Goal: Task Accomplishment & Management: Manage account settings

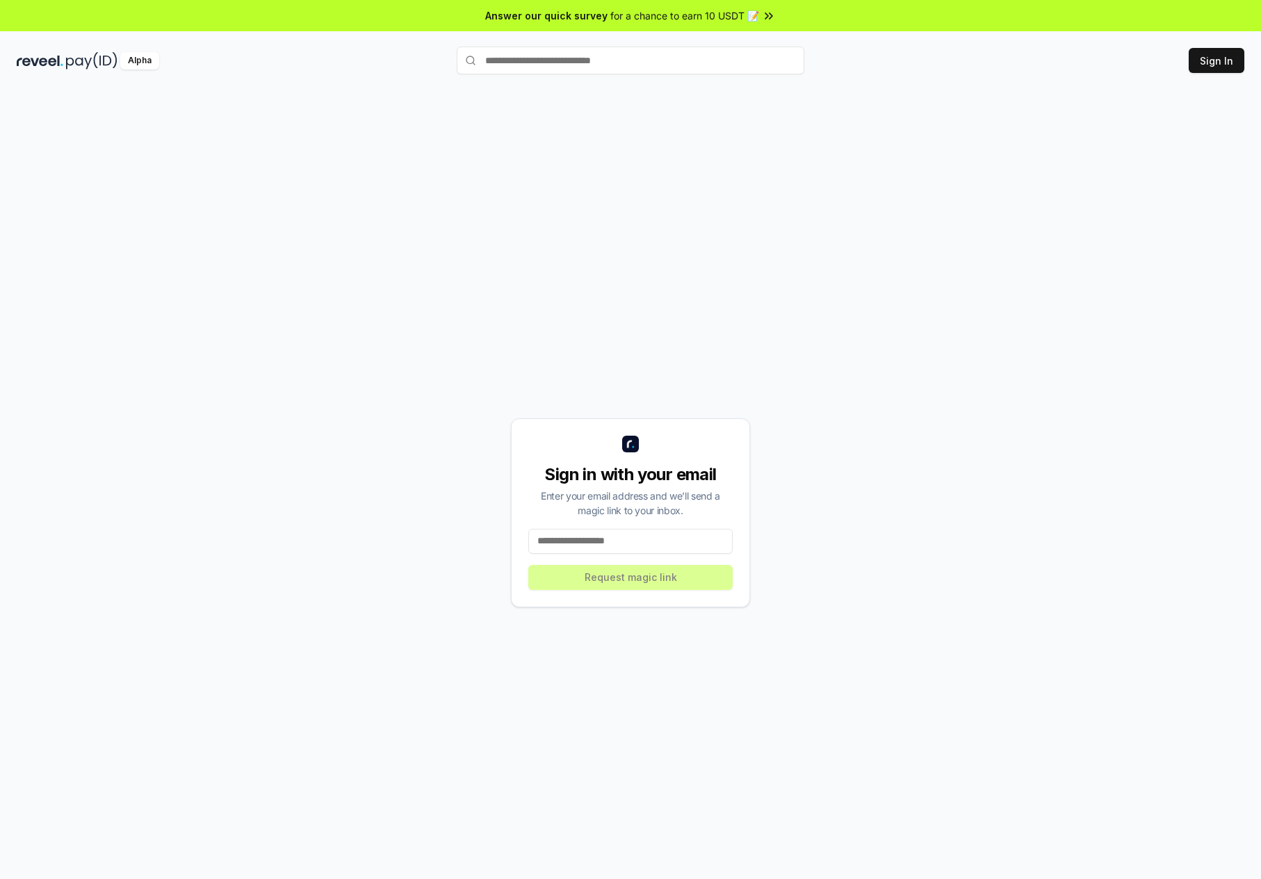
click at [626, 554] on input at bounding box center [630, 541] width 204 height 25
click at [1203, 67] on button "Sign In" at bounding box center [1217, 60] width 56 height 25
click at [632, 554] on input at bounding box center [630, 541] width 204 height 25
type input "**********"
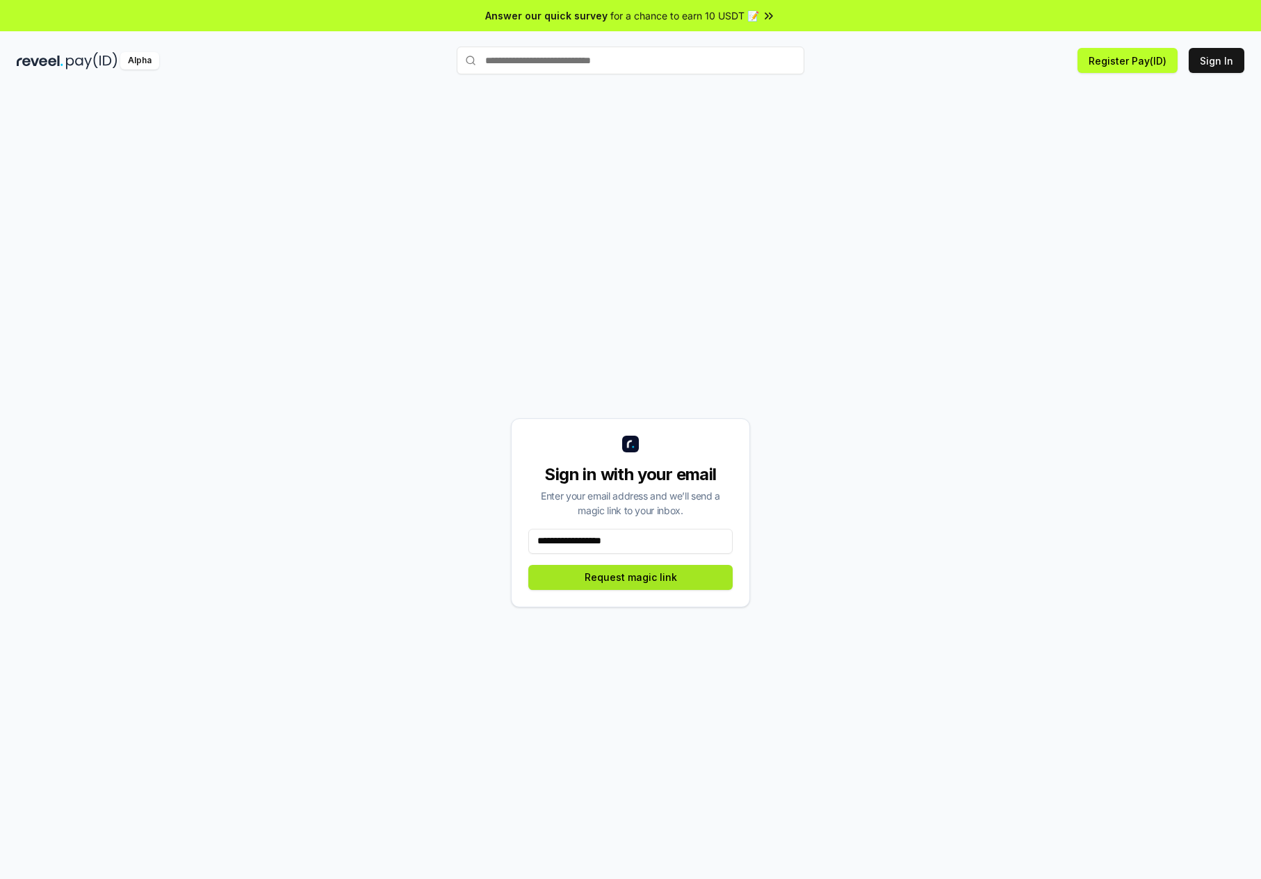
click at [605, 590] on button "Request magic link" at bounding box center [630, 577] width 204 height 25
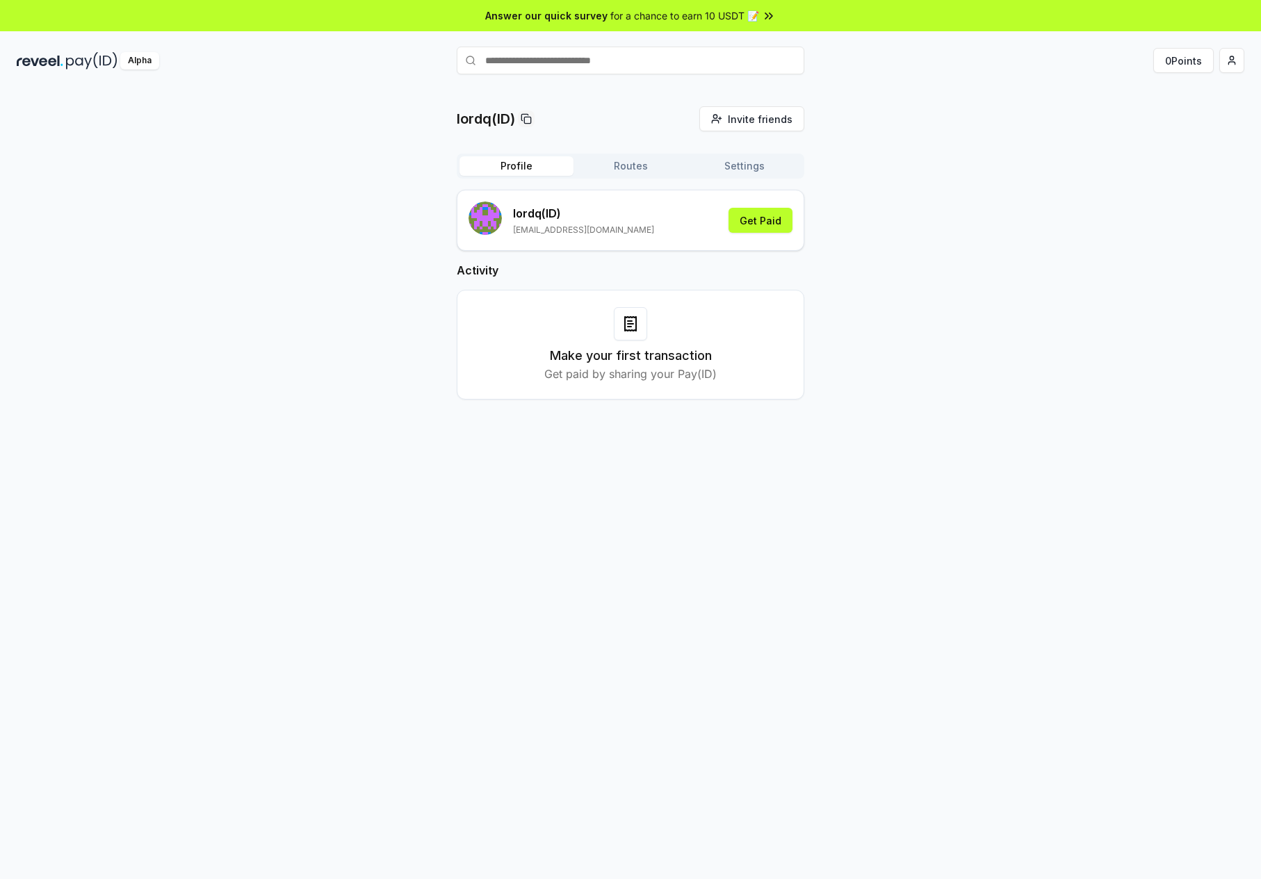
drag, startPoint x: 580, startPoint y: 446, endPoint x: 603, endPoint y: 439, distance: 23.3
click at [583, 382] on p "Get paid by sharing your Pay(ID)" at bounding box center [630, 374] width 172 height 17
drag, startPoint x: 630, startPoint y: 446, endPoint x: 634, endPoint y: 440, distance: 7.5
click at [630, 382] on p "Get paid by sharing your Pay(ID)" at bounding box center [630, 374] width 172 height 17
click at [640, 382] on div "Make your first transaction Get paid by sharing your Pay(ID)" at bounding box center [630, 344] width 313 height 75
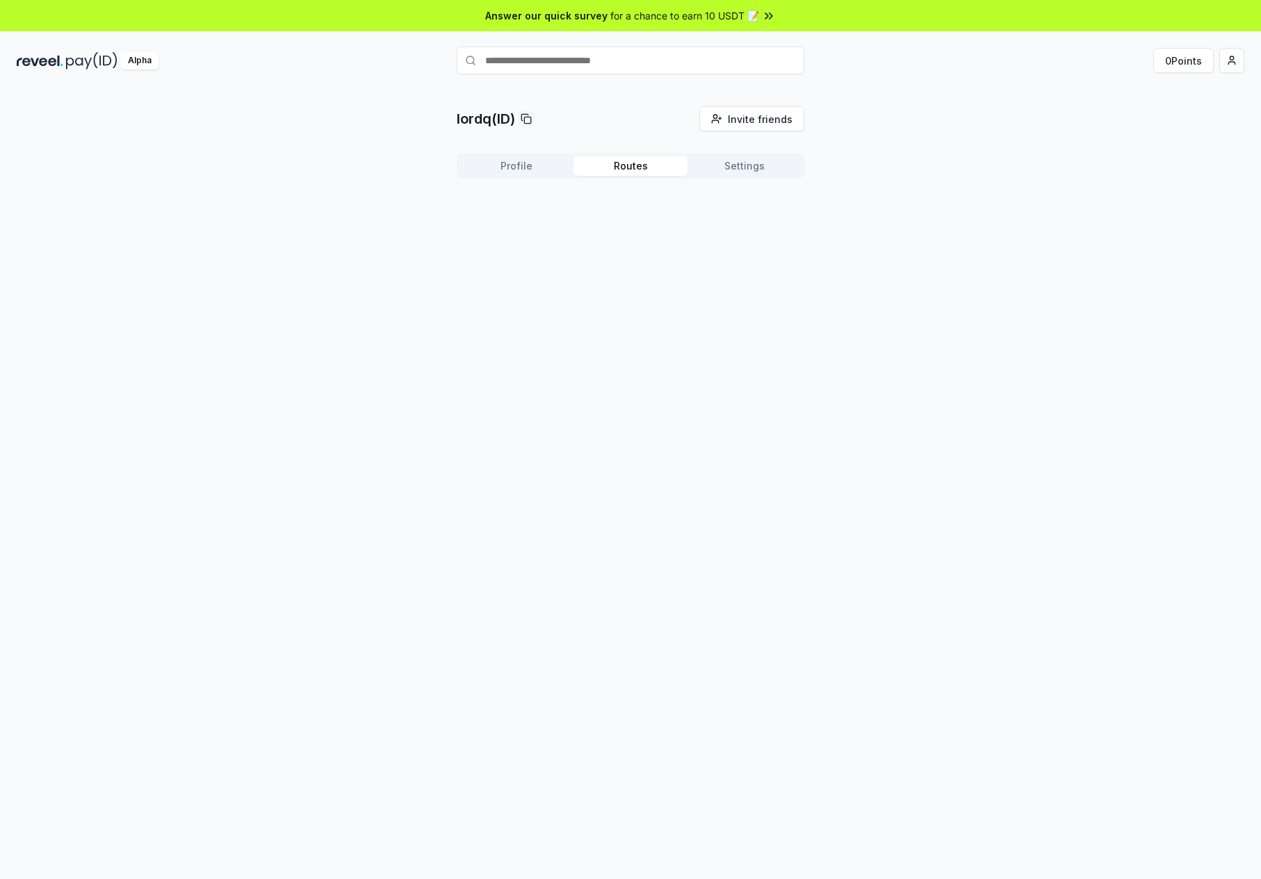
click at [646, 176] on button "Routes" at bounding box center [630, 165] width 114 height 19
click at [776, 176] on button "Settings" at bounding box center [744, 165] width 114 height 19
click at [594, 382] on div "lordq(ID) Invite friends Invite Profile Routes Settings Default Wallet Edit 0xf…" at bounding box center [630, 499] width 1261 height 840
click at [1221, 78] on html "Answer our quick survey for a chance to earn 10 USDT 📝 Alpha 0 Points lordq(ID)…" at bounding box center [630, 439] width 1261 height 879
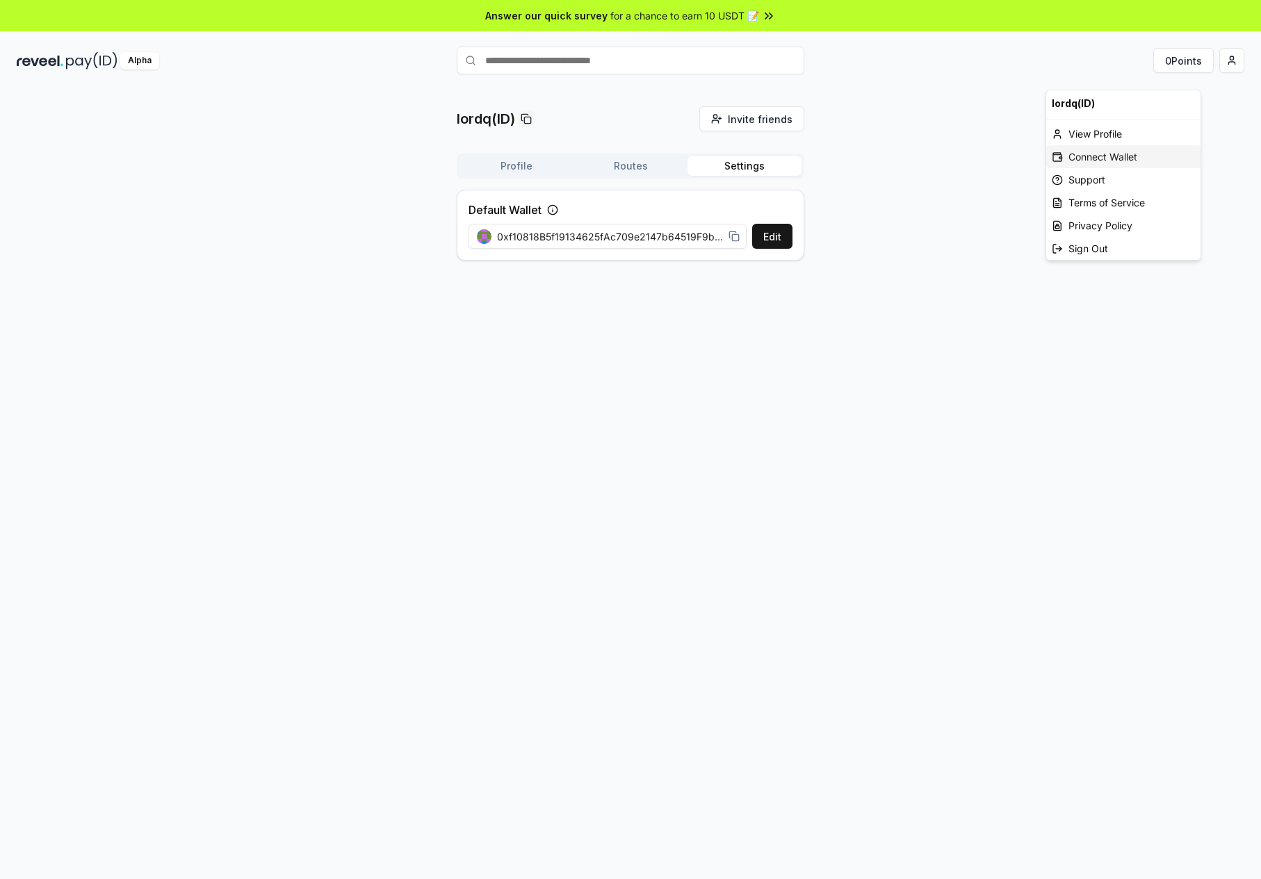
click at [1148, 166] on div "Connect Wallet" at bounding box center [1123, 156] width 154 height 23
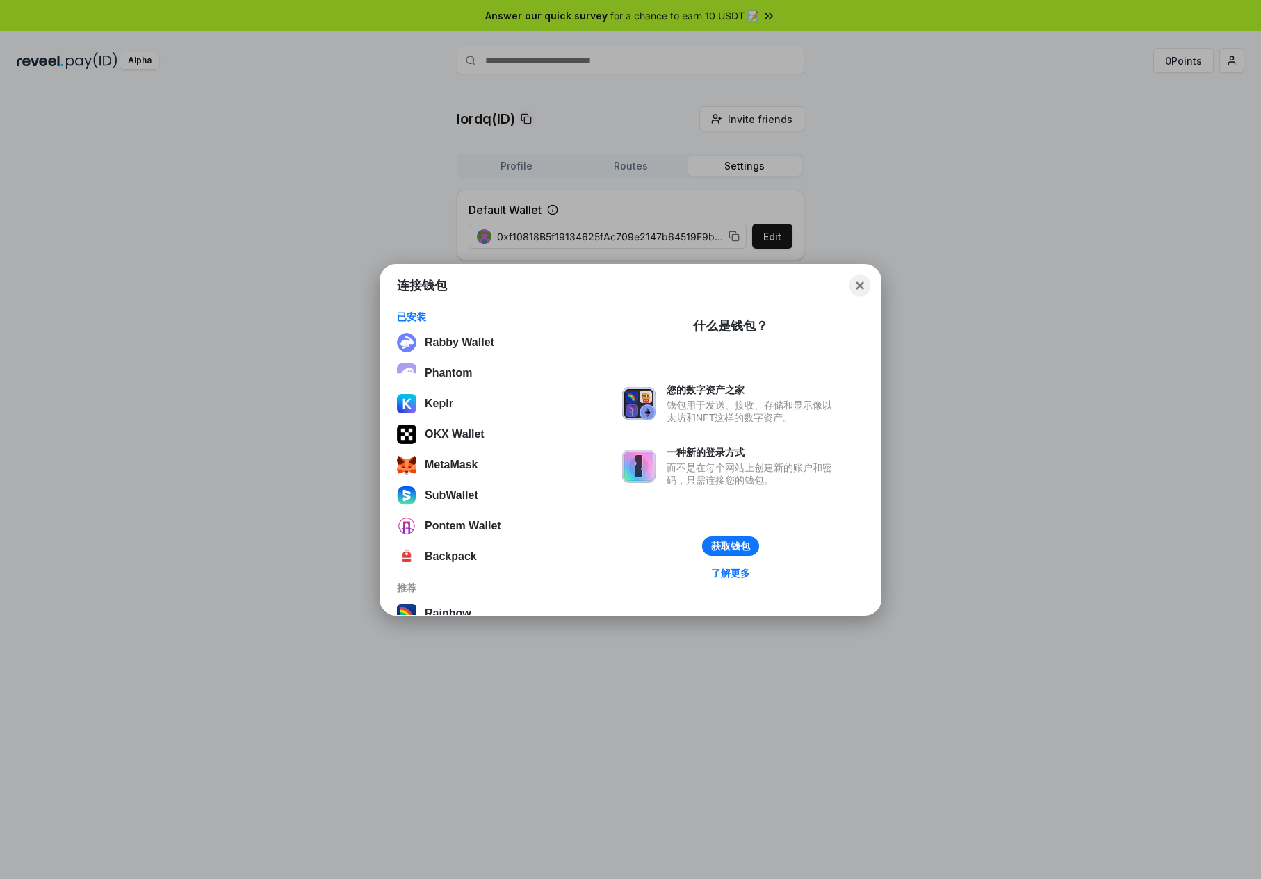
click at [856, 290] on button "Close" at bounding box center [860, 286] width 22 height 22
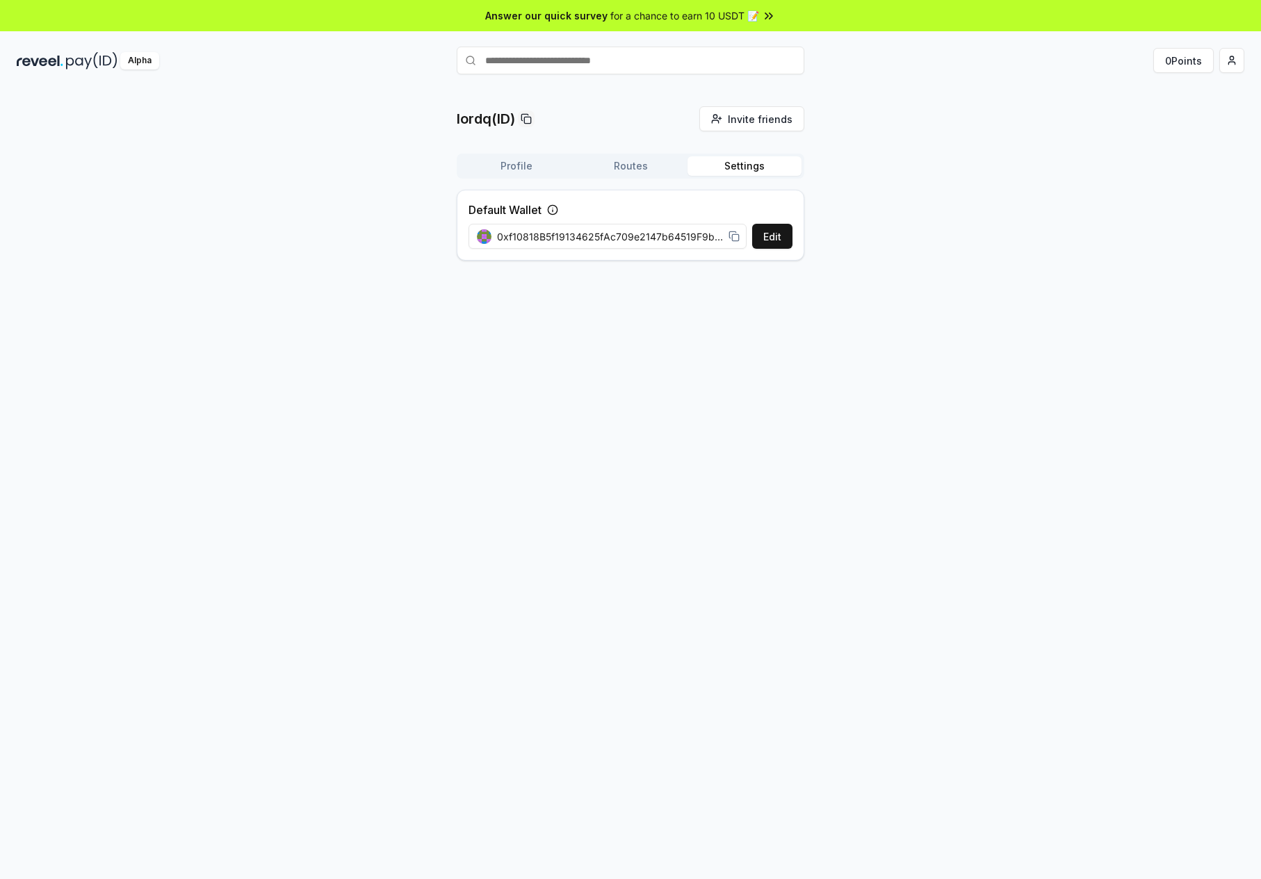
click at [327, 272] on div "lordq(ID) Invite friends Invite Profile Routes Settings Default Wallet Edit 0xf…" at bounding box center [631, 188] width 1228 height 165
drag, startPoint x: 674, startPoint y: 281, endPoint x: 876, endPoint y: 293, distance: 202.6
click at [876, 272] on div "lordq(ID) Invite friends Invite Profile Routes Settings Default Wallet Edit 0xf…" at bounding box center [631, 188] width 1228 height 165
click at [628, 252] on div "0xf10818B5f19134625fAc709e2147b64519F9b155" at bounding box center [608, 236] width 279 height 31
drag, startPoint x: 638, startPoint y: 289, endPoint x: 733, endPoint y: 283, distance: 94.7
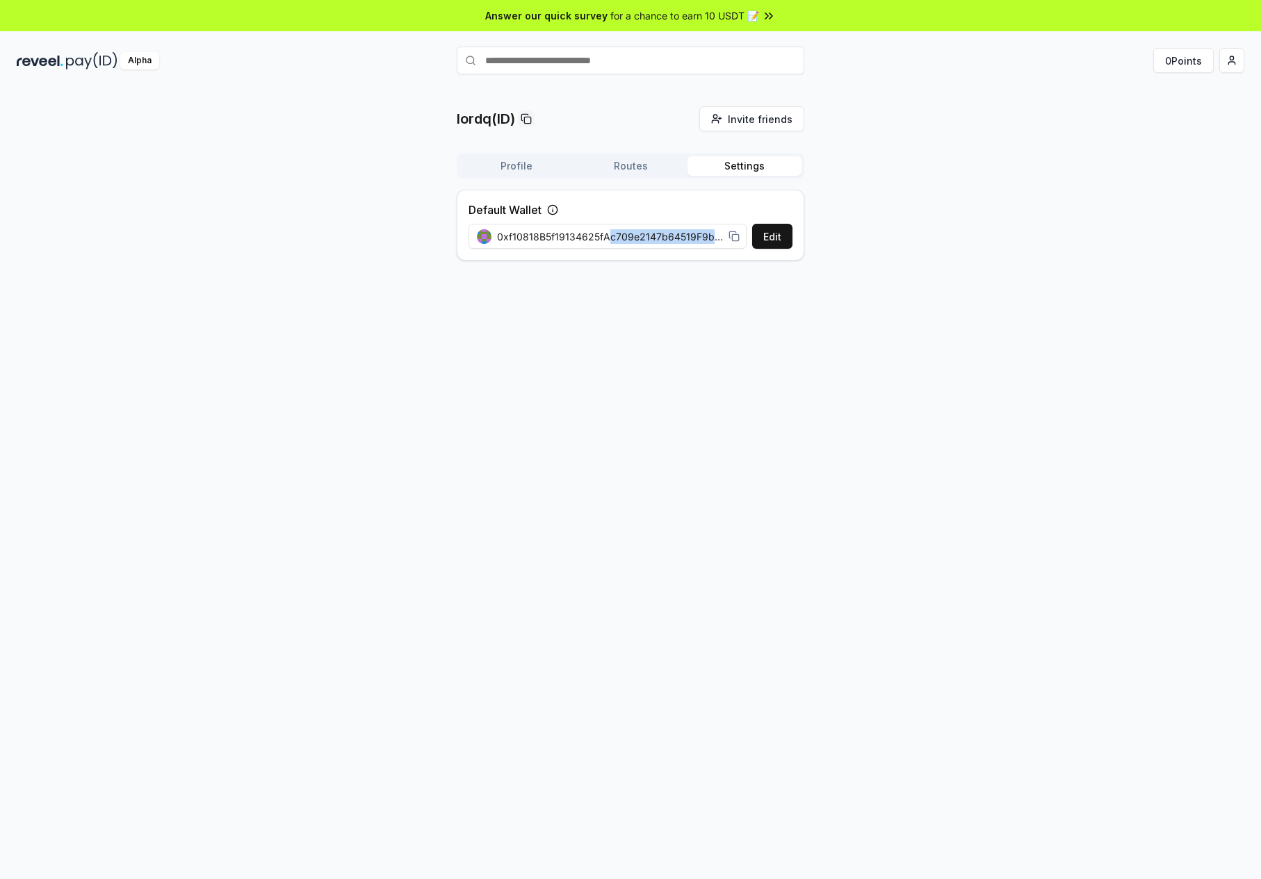
click at [733, 244] on div "0xf10818B5f19134625fAc709e2147b64519F9b155" at bounding box center [608, 236] width 263 height 15
click at [1103, 263] on div "lordq(ID) Invite friends Invite Profile Routes Settings Default Wallet Edit 0xf…" at bounding box center [631, 188] width 1228 height 165
click at [1215, 76] on html "Answer our quick survey for a chance to earn 10 USDT 📝 Alpha 0 Points lordq(ID)…" at bounding box center [630, 439] width 1261 height 879
click at [1162, 168] on div "Connect Wallet" at bounding box center [1123, 156] width 154 height 23
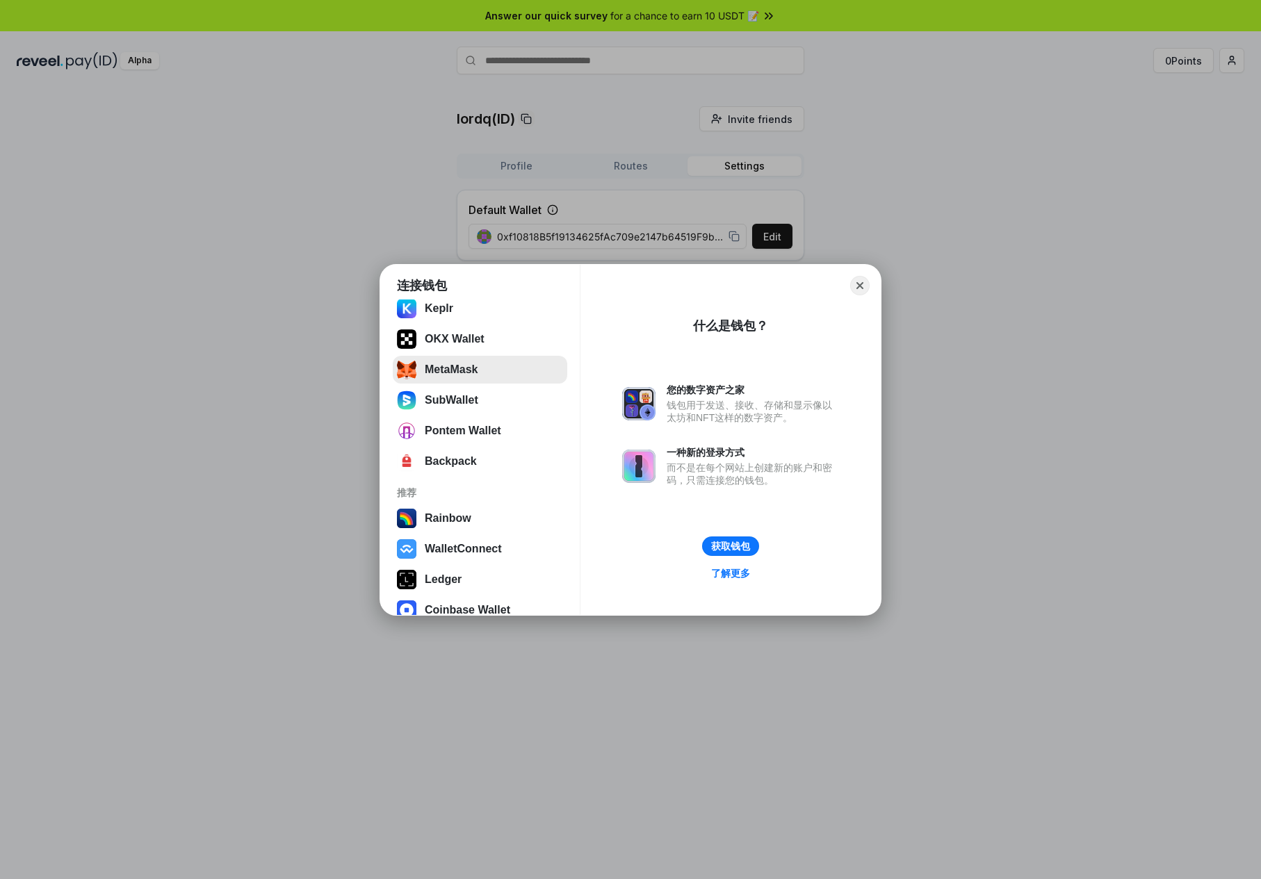
scroll to position [147, 0]
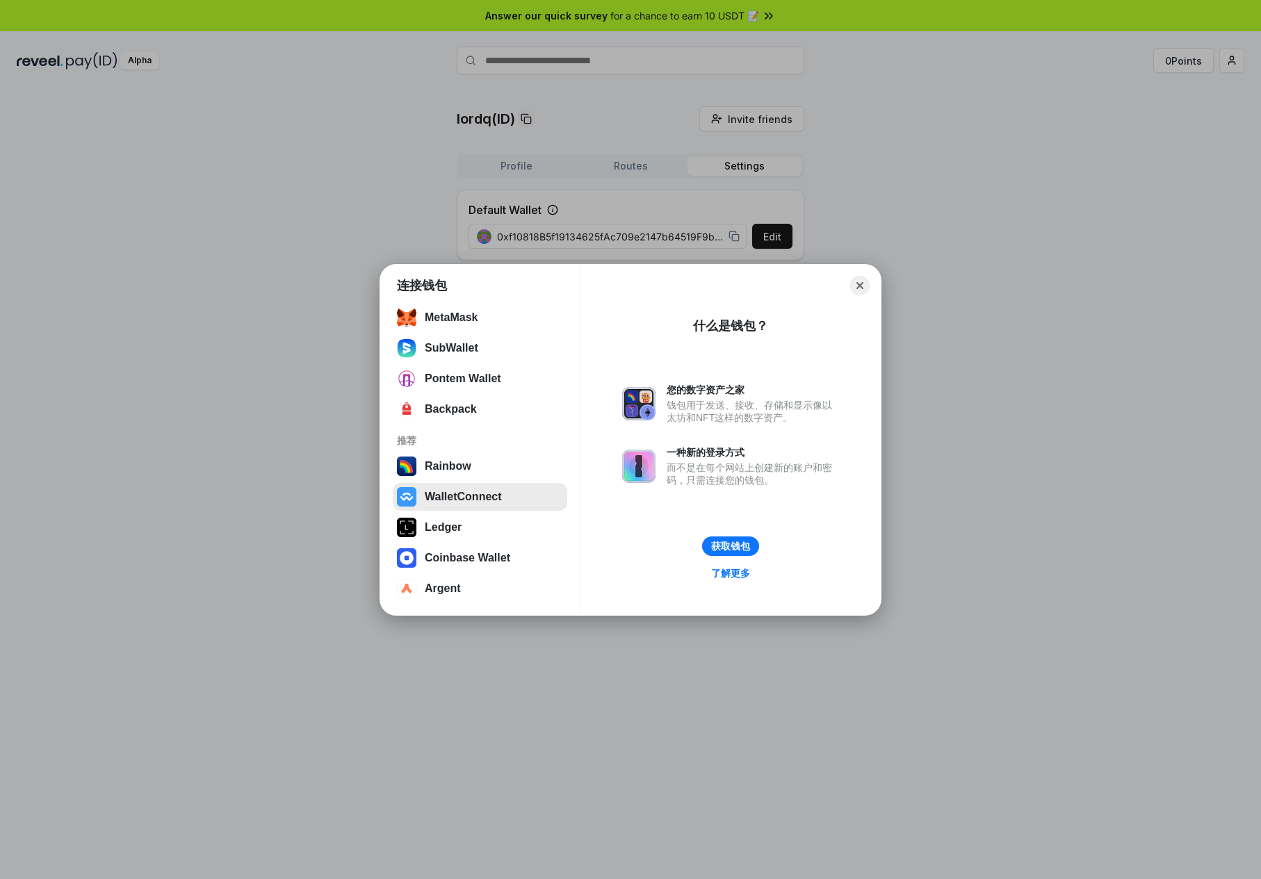
click at [470, 494] on button "WalletConnect" at bounding box center [480, 497] width 174 height 28
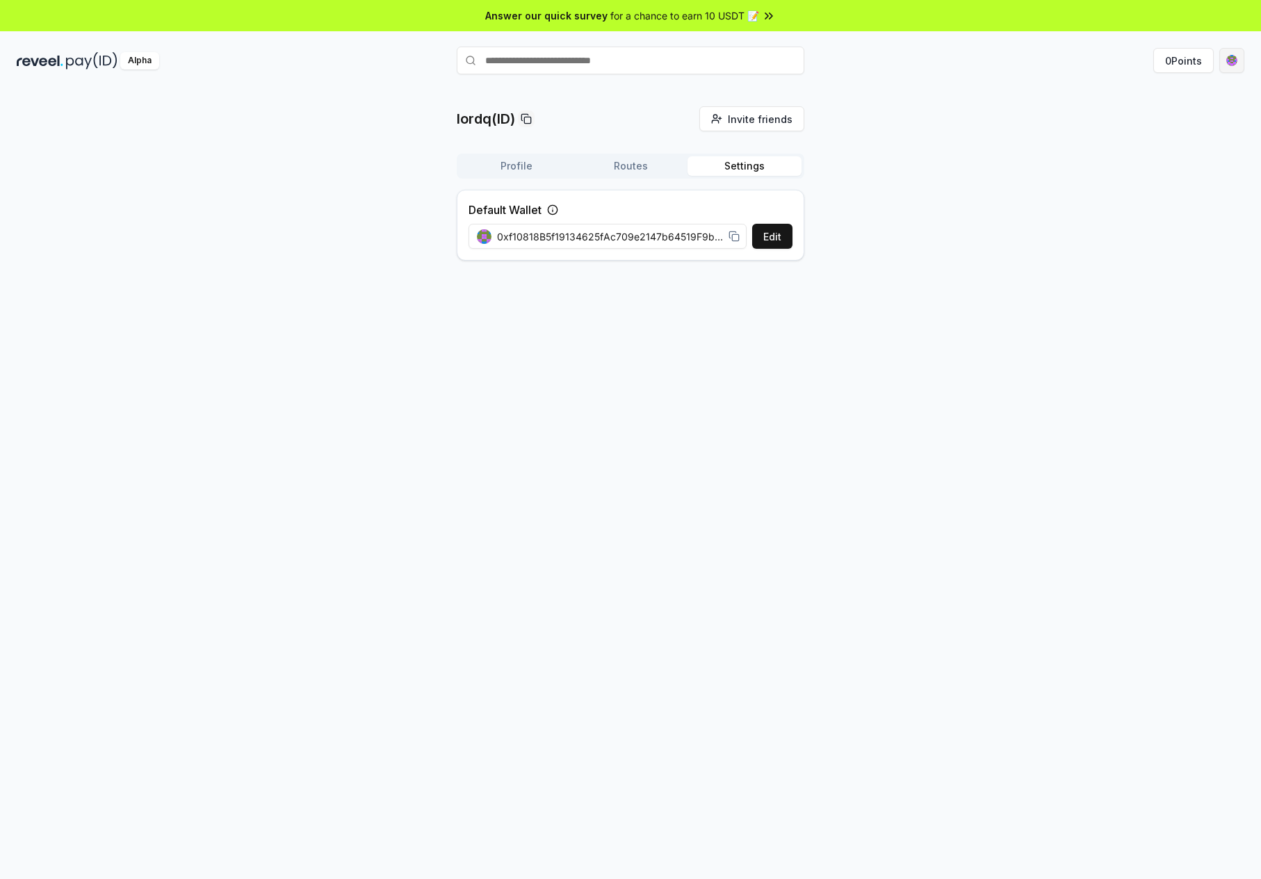
click at [1221, 74] on html "Answer our quick survey for a chance to earn 10 USDT 📝 Alpha 0 Points lordq(ID)…" at bounding box center [630, 439] width 1261 height 879
click at [1141, 176] on div "View Profile" at bounding box center [1123, 164] width 154 height 23
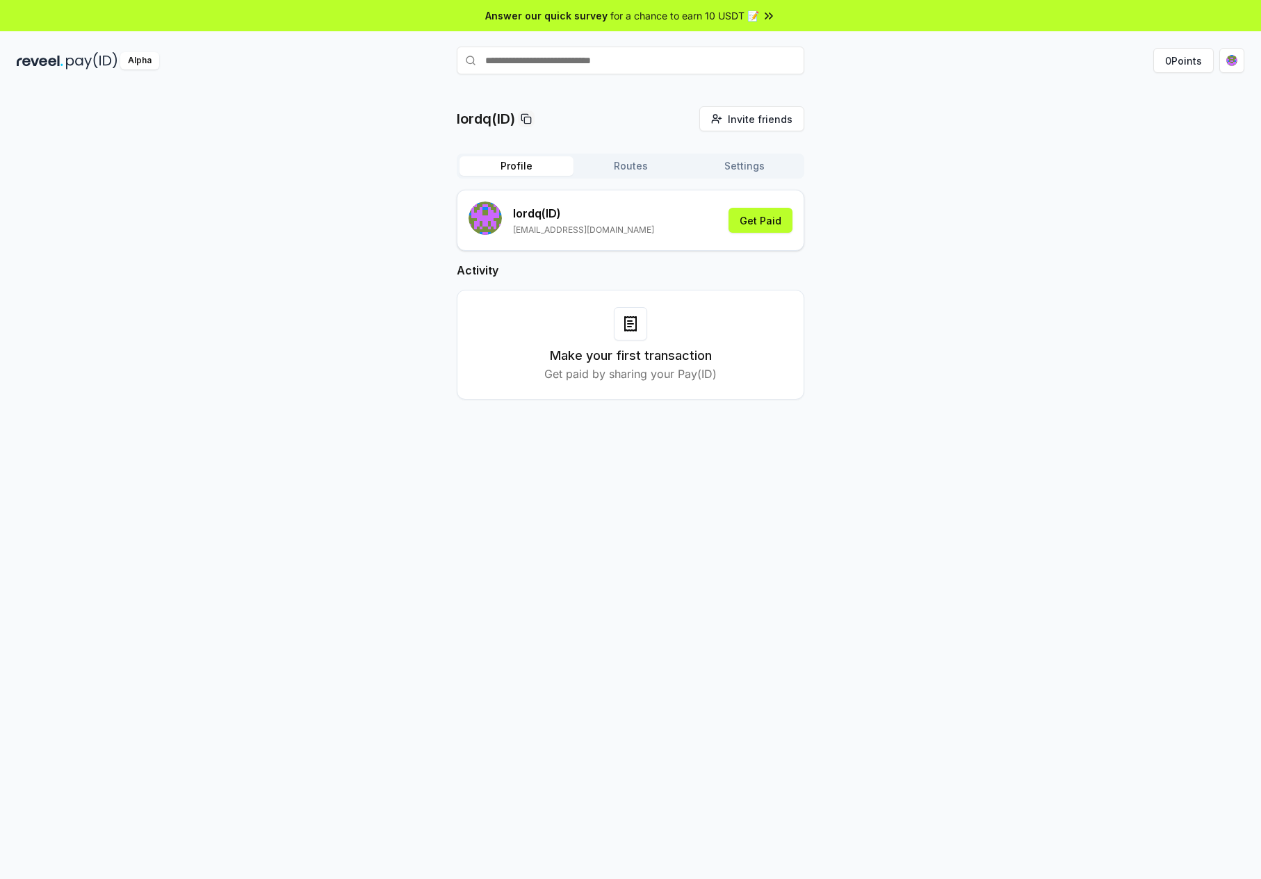
click at [39, 69] on img at bounding box center [40, 60] width 47 height 17
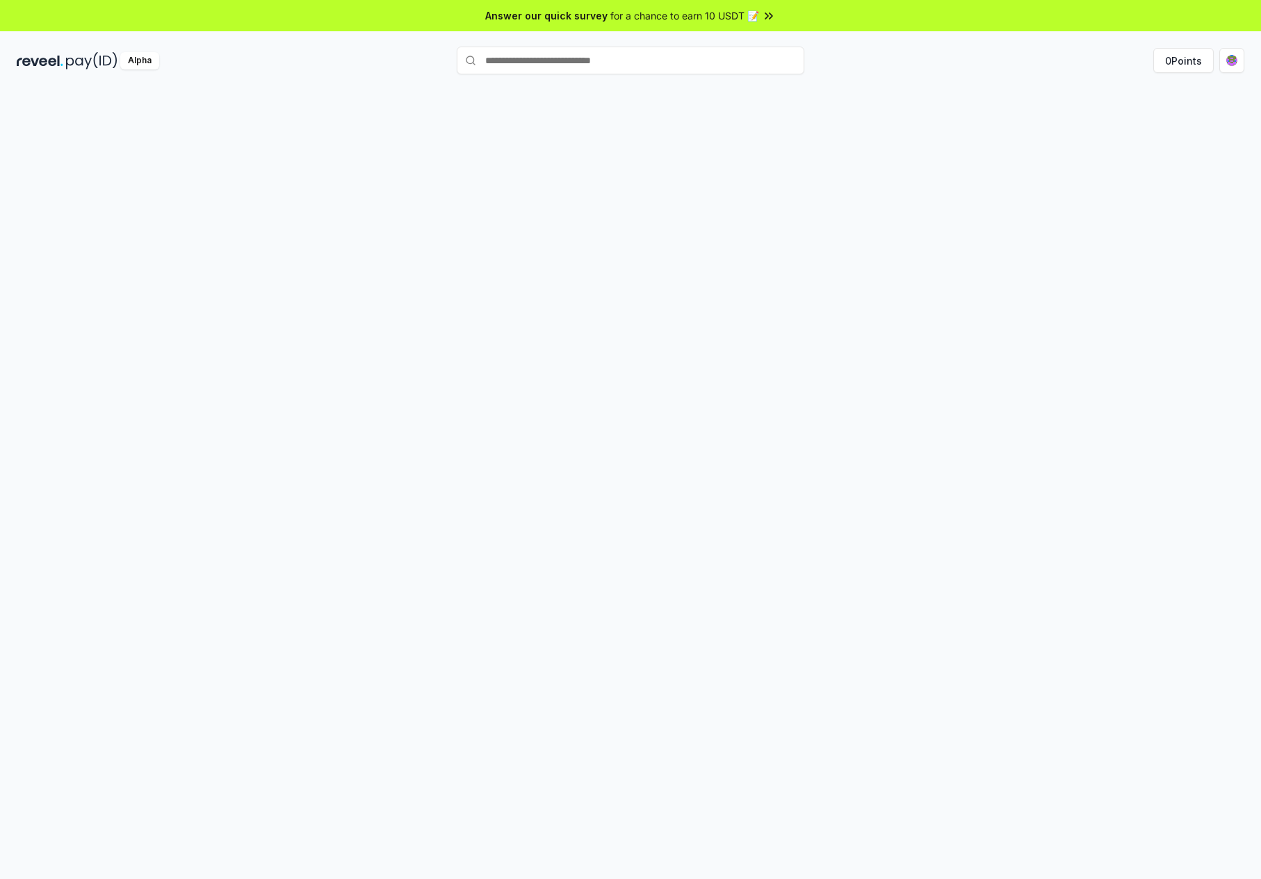
click at [84, 68] on img at bounding box center [91, 60] width 51 height 17
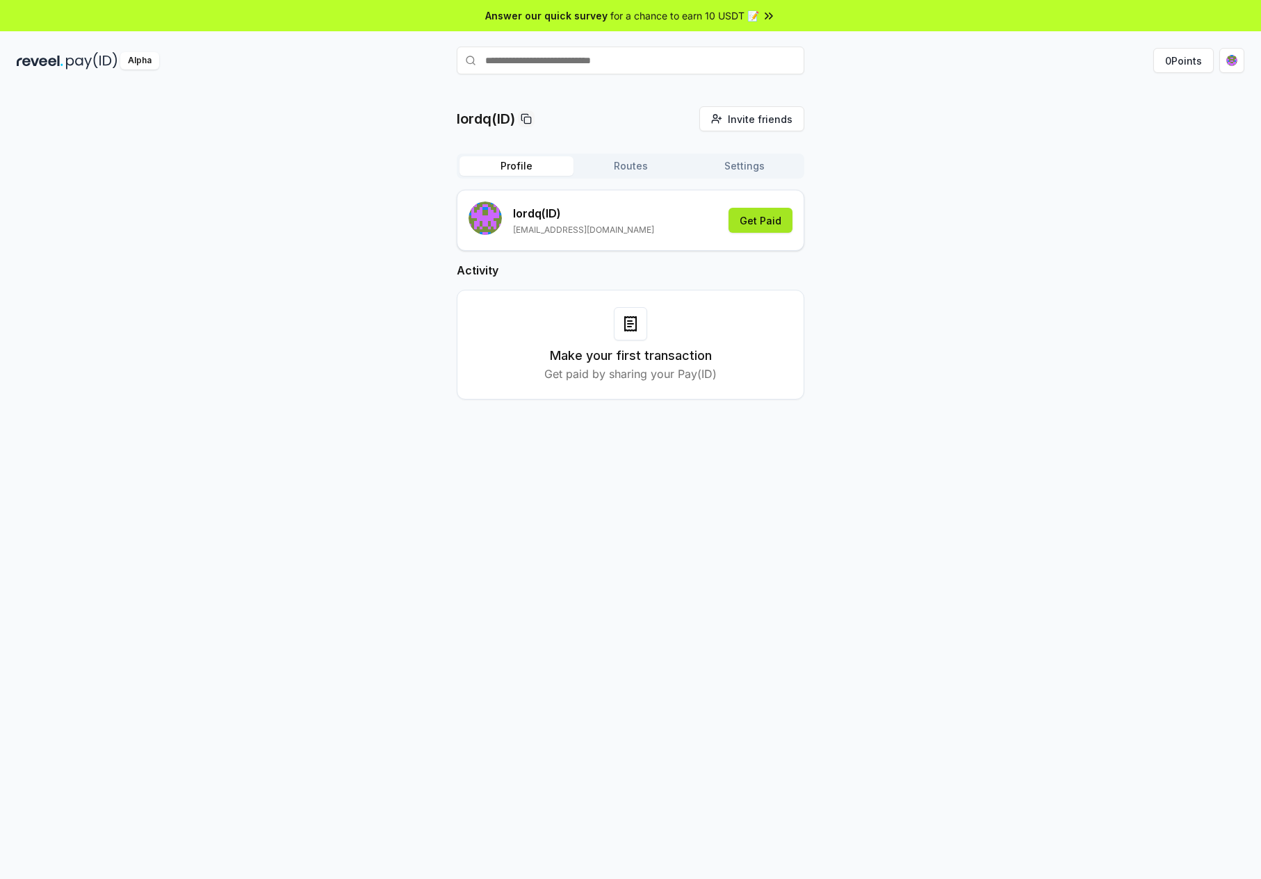
click at [764, 233] on button "Get Paid" at bounding box center [760, 220] width 64 height 25
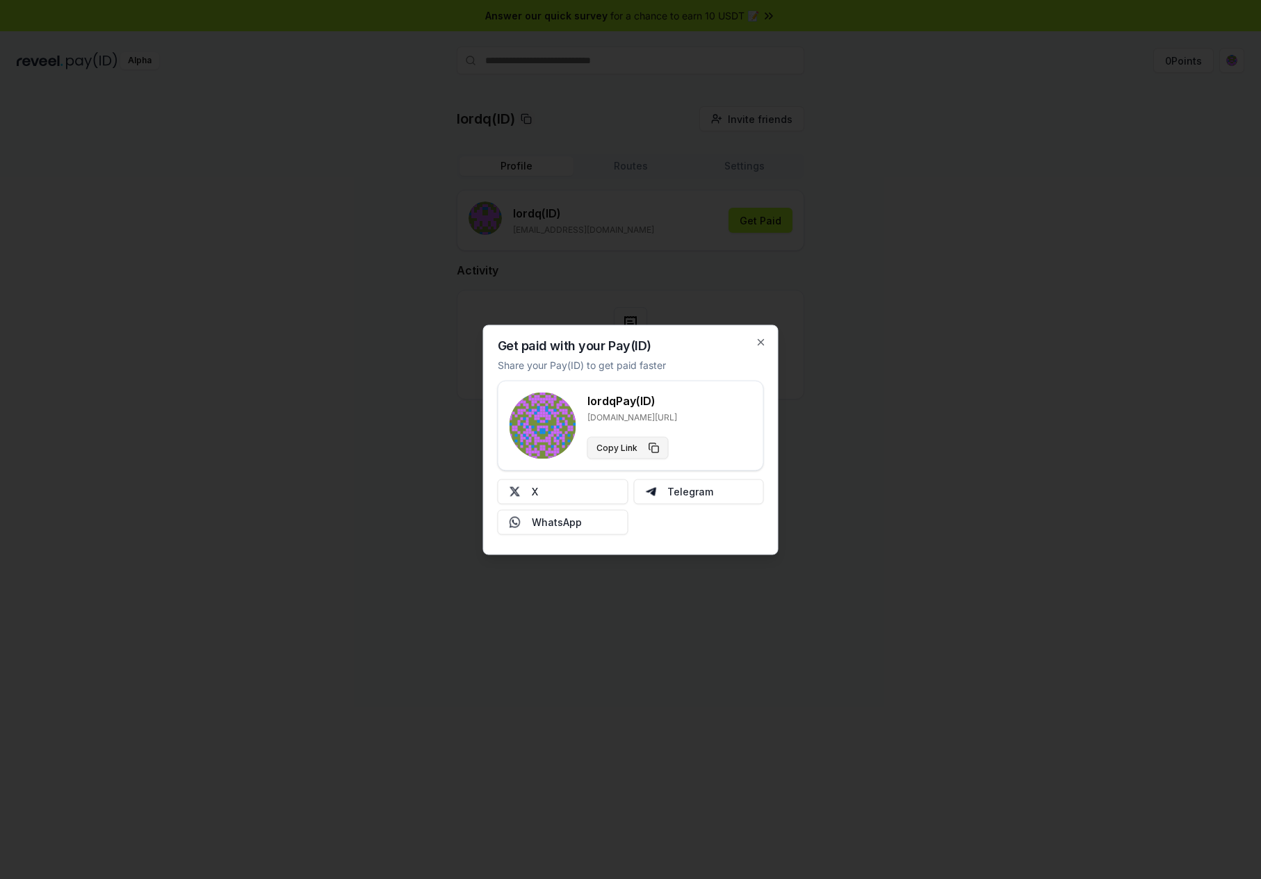
click at [633, 459] on button "Copy Link" at bounding box center [627, 448] width 81 height 22
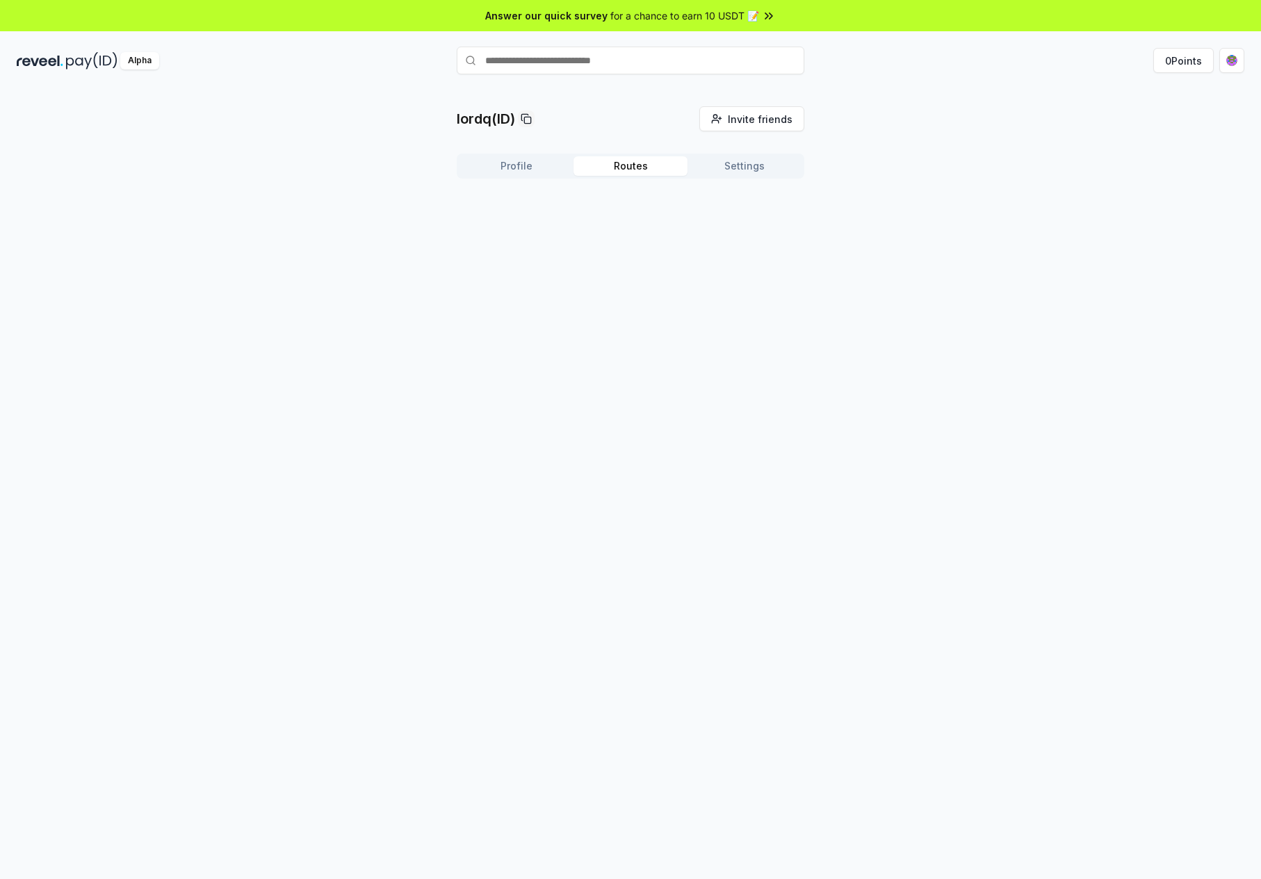
click at [618, 176] on button "Routes" at bounding box center [630, 165] width 114 height 19
click at [743, 176] on button "Settings" at bounding box center [744, 165] width 114 height 19
click at [1216, 70] on html "Answer our quick survey for a chance to earn 10 USDT 📝 Alpha 0 Points lordq(ID)…" at bounding box center [630, 439] width 1261 height 879
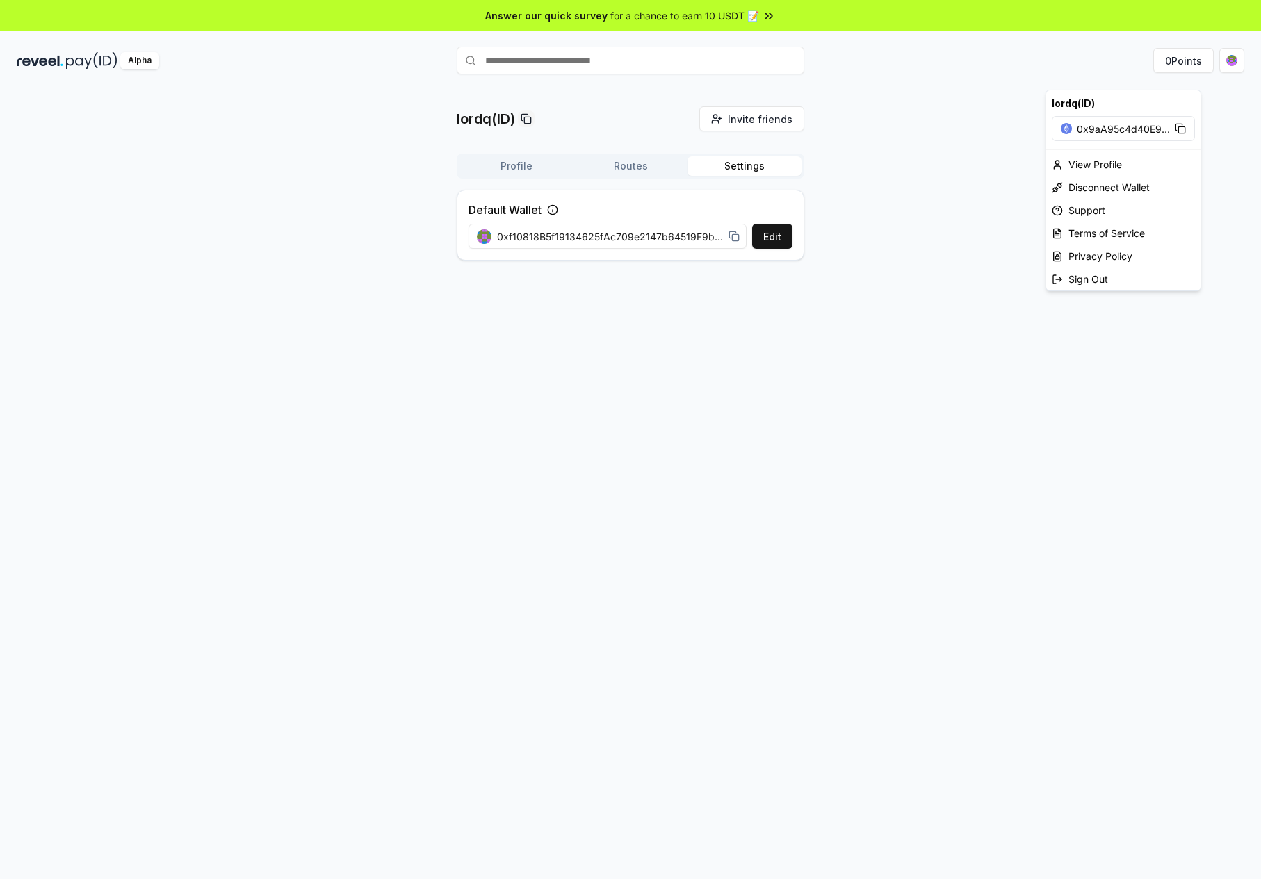
click at [1121, 136] on span "0x9aA95c4d40E9 ..." at bounding box center [1123, 129] width 93 height 15
click at [813, 179] on html "Answer our quick survey for a chance to earn 10 USDT 📝 Alpha 0 Points lordq(ID)…" at bounding box center [630, 439] width 1261 height 879
drag, startPoint x: 72, startPoint y: 57, endPoint x: 148, endPoint y: 70, distance: 76.8
click at [73, 57] on div "Alpha 0 Points" at bounding box center [630, 60] width 1261 height 36
click at [148, 70] on div "Alpha" at bounding box center [139, 60] width 39 height 17
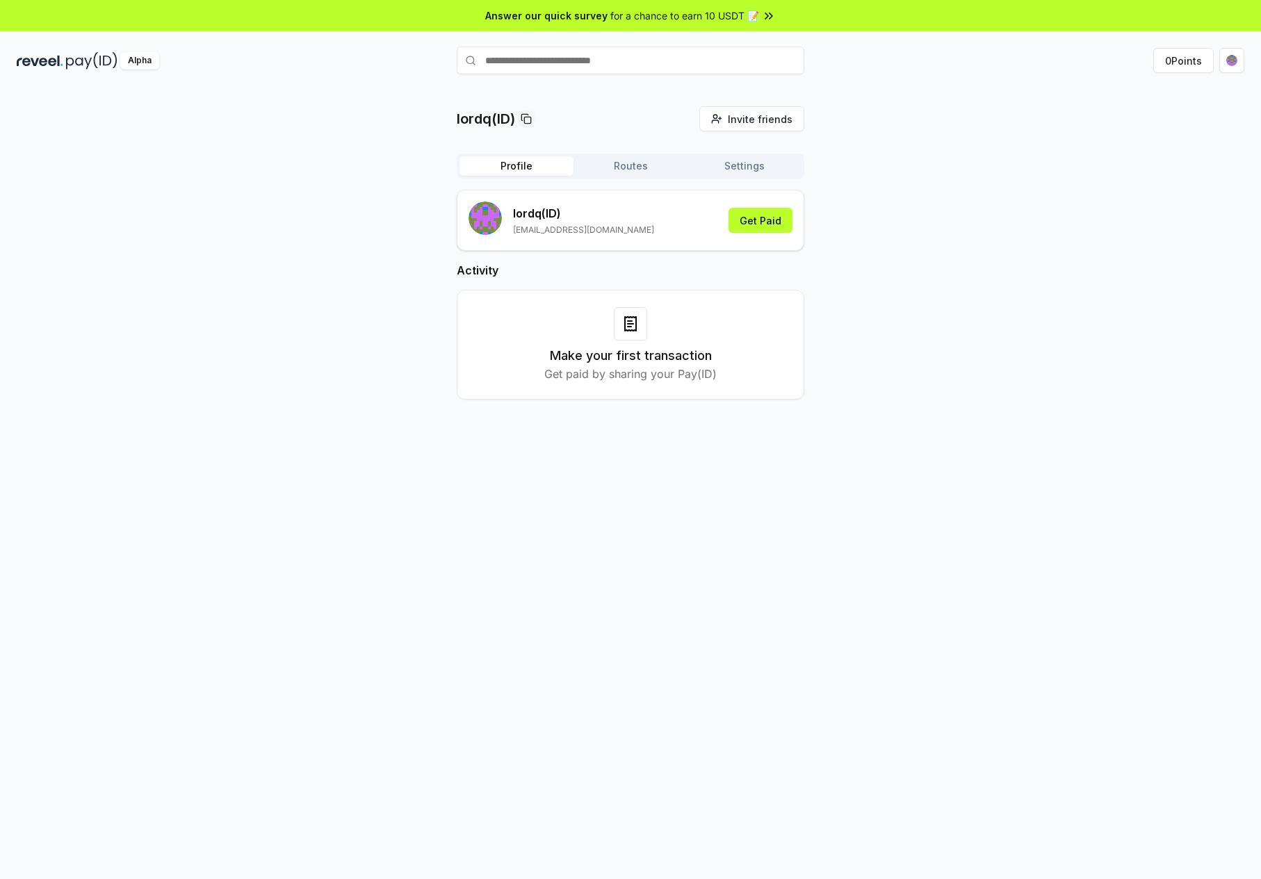
click at [634, 131] on div "lordq(ID) Invite friends Invite" at bounding box center [631, 118] width 348 height 25
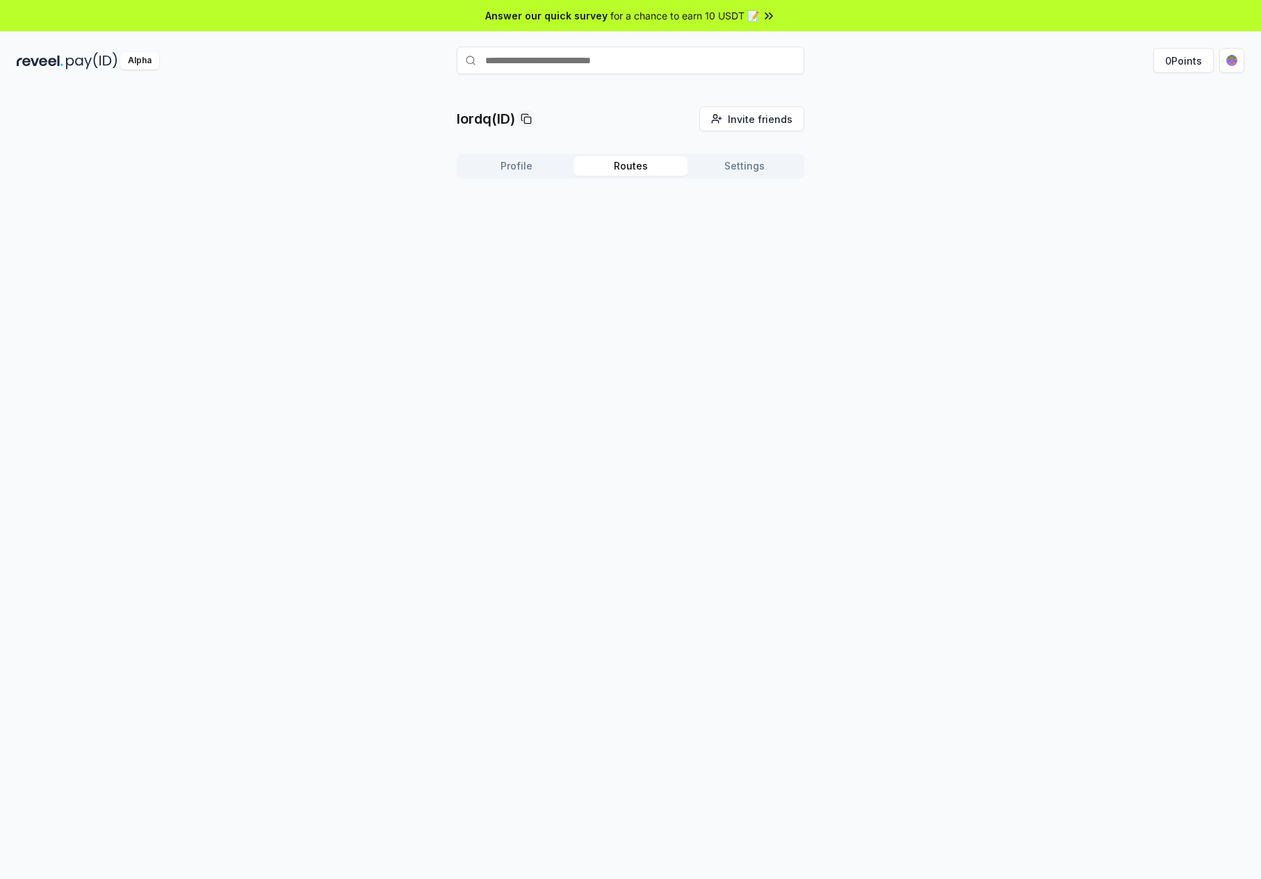
click at [642, 176] on button "Routes" at bounding box center [630, 165] width 114 height 19
click at [723, 176] on button "Settings" at bounding box center [744, 165] width 114 height 19
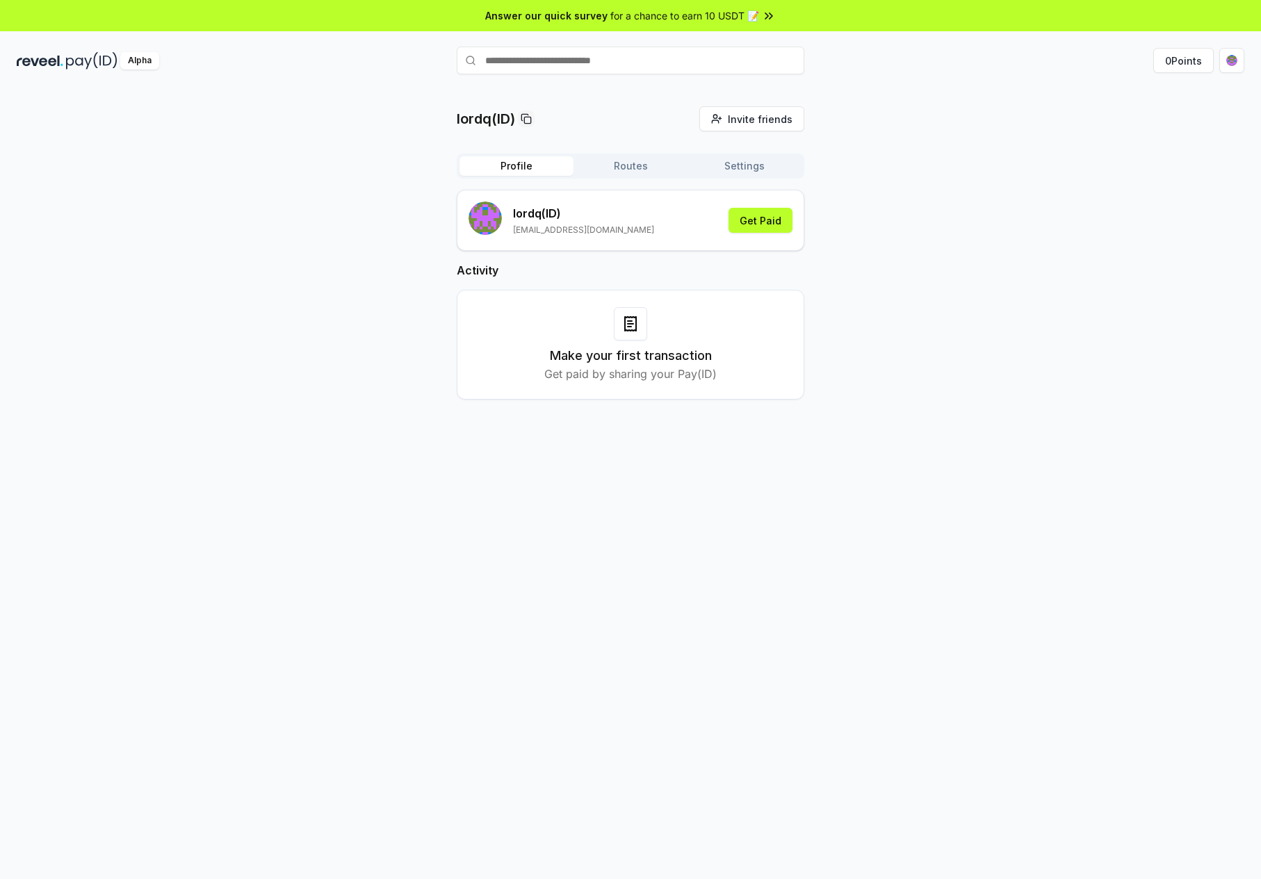
click at [526, 176] on button "Profile" at bounding box center [516, 165] width 114 height 19
click at [747, 176] on button "Settings" at bounding box center [744, 165] width 114 height 19
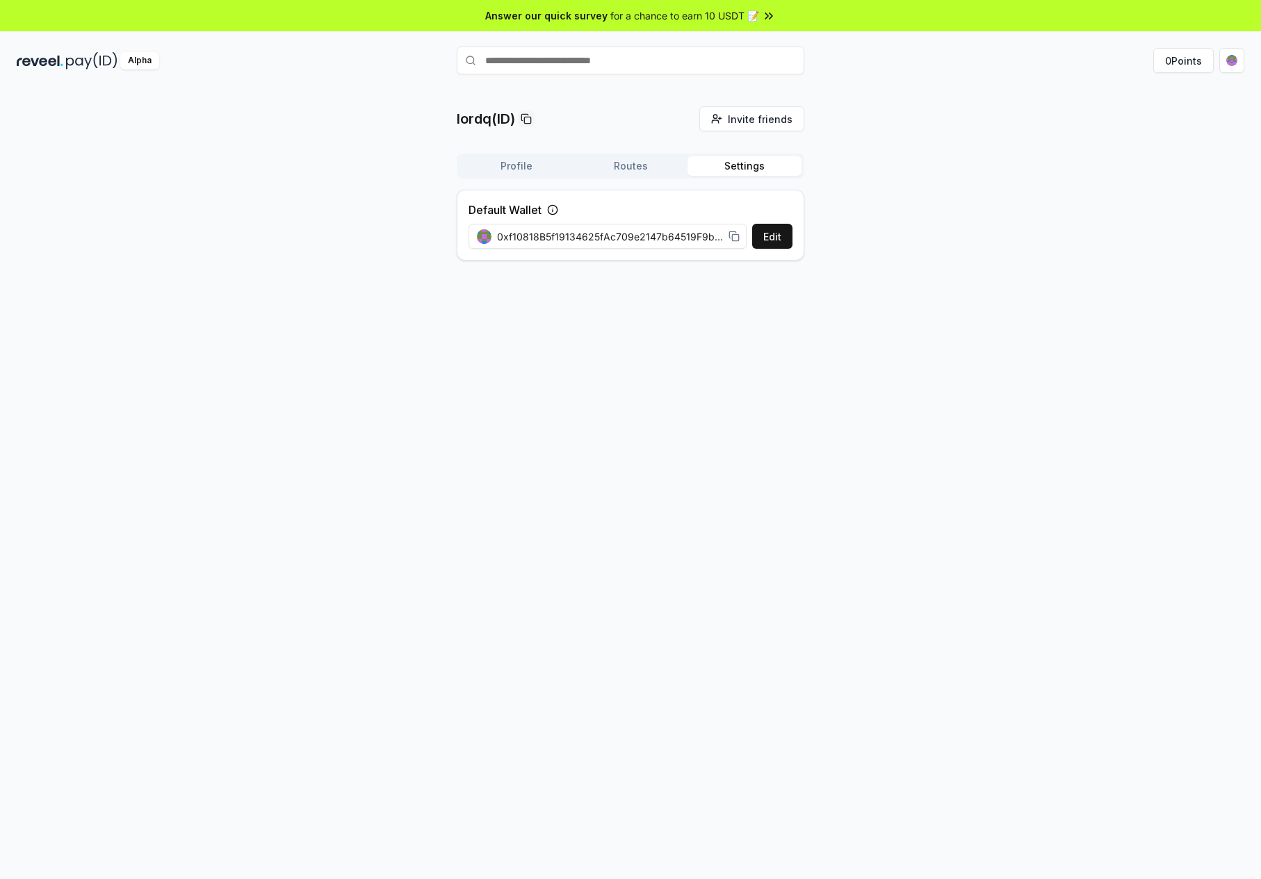
click at [625, 176] on button "Routes" at bounding box center [630, 165] width 114 height 19
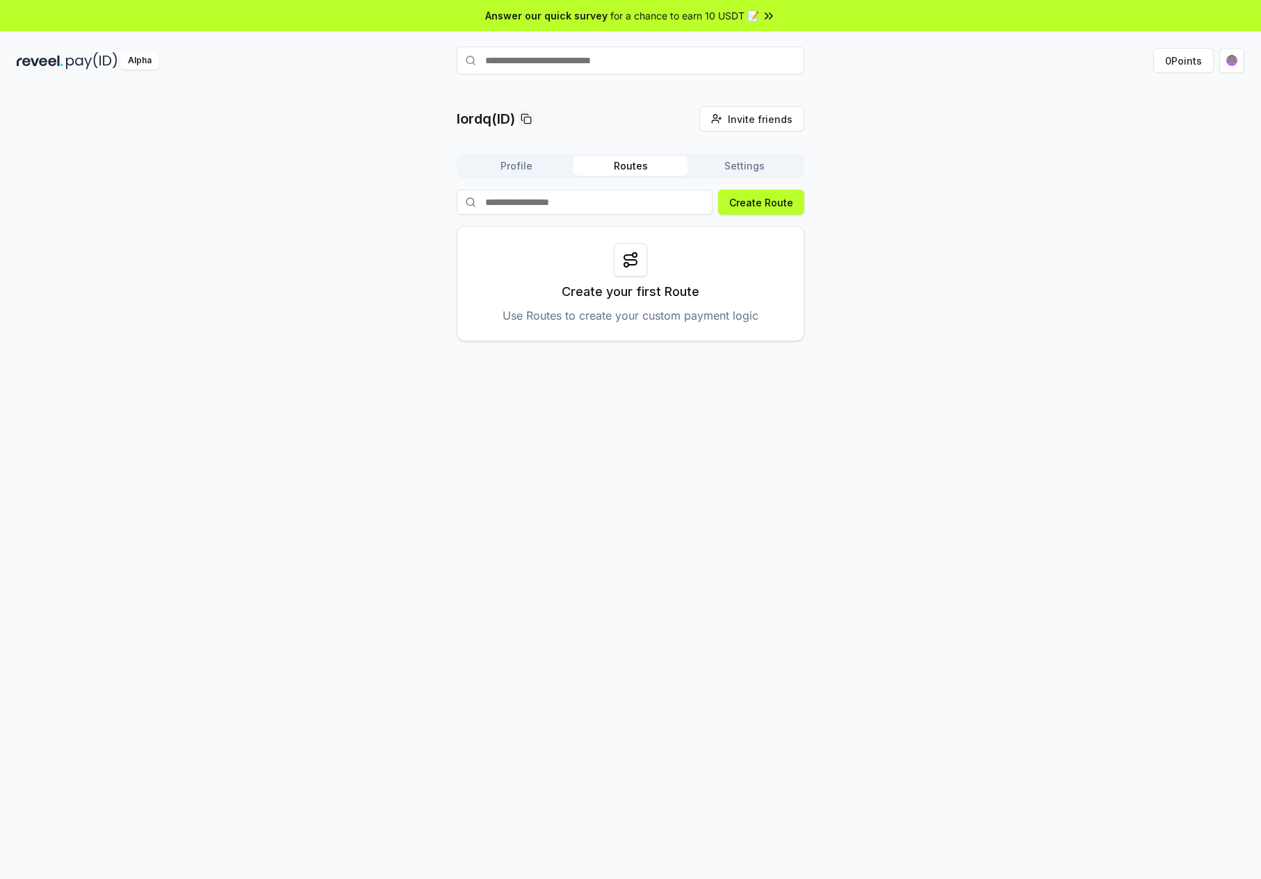
click at [531, 176] on button "Profile" at bounding box center [516, 165] width 114 height 19
